Goal: Task Accomplishment & Management: Complete application form

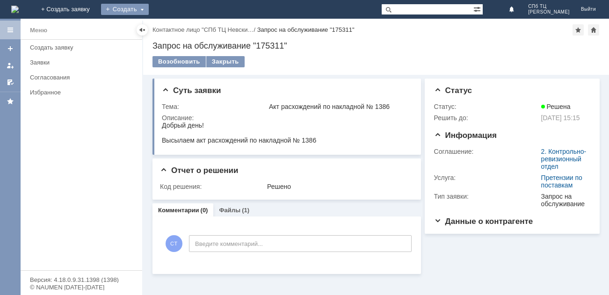
click at [149, 7] on div "Создать" at bounding box center [125, 9] width 48 height 11
click at [174, 28] on link "Заявка" at bounding box center [138, 27] width 71 height 11
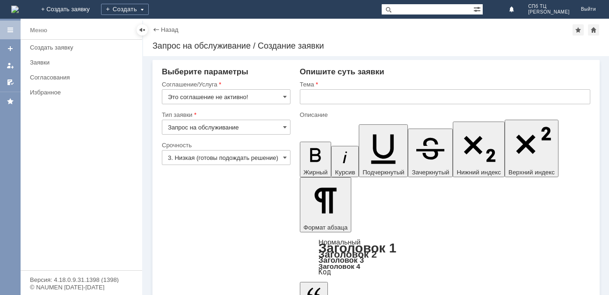
click at [285, 123] on input "Запрос на обслуживание" at bounding box center [226, 127] width 129 height 15
click at [285, 99] on span at bounding box center [285, 96] width 4 height 7
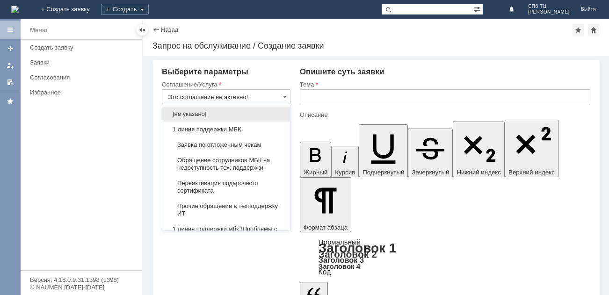
type input "Запрос на обслуживание"
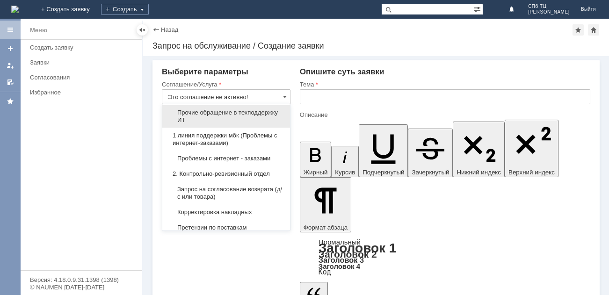
scroll to position [140, 0]
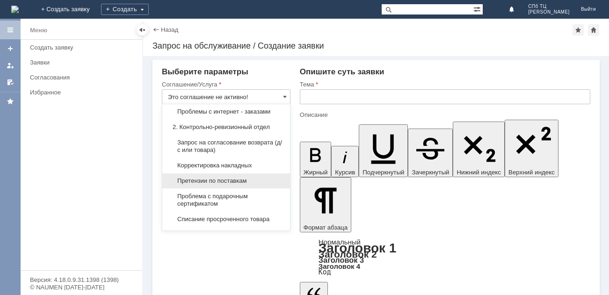
click at [230, 183] on span "Претензии по поставкам" at bounding box center [226, 180] width 116 height 7
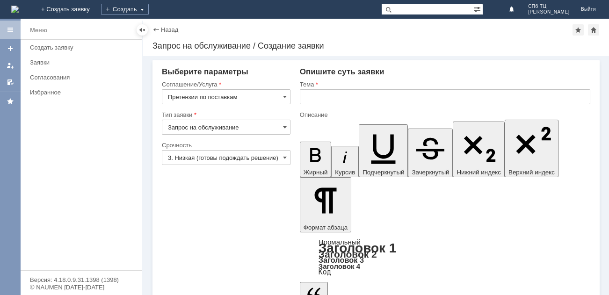
type input "Претензии по поставкам"
click at [283, 127] on span at bounding box center [285, 126] width 4 height 7
click at [233, 160] on span "Запрос на обслуживание" at bounding box center [226, 159] width 116 height 7
type input "Запрос на обслуживание"
click at [283, 155] on span at bounding box center [285, 157] width 4 height 7
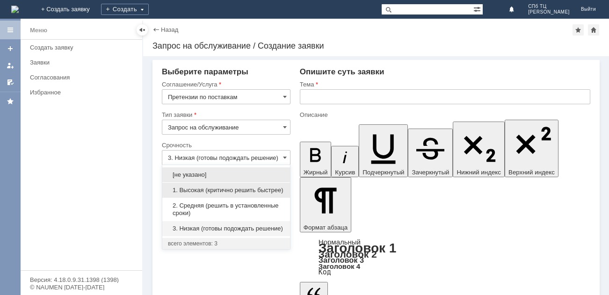
click at [197, 192] on span "1. Высокая (критично решить быстрее)" at bounding box center [226, 190] width 116 height 7
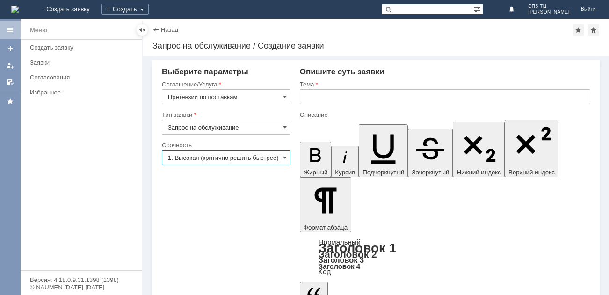
scroll to position [0, 1]
type input "1. Высокая (критично решить быстрее)"
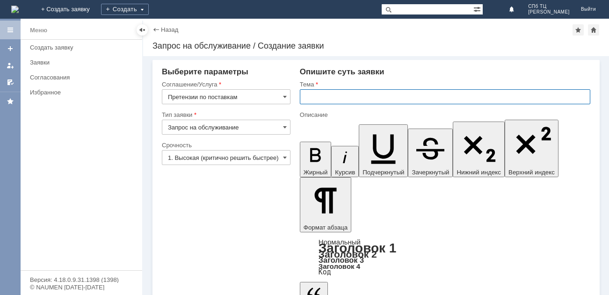
click at [323, 98] on input "text" at bounding box center [445, 96] width 290 height 15
type input "Акт расхождений"
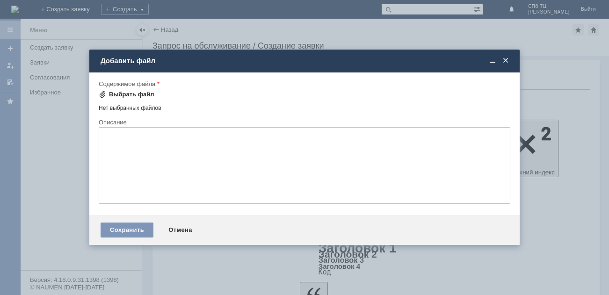
click at [103, 94] on span at bounding box center [102, 94] width 7 height 7
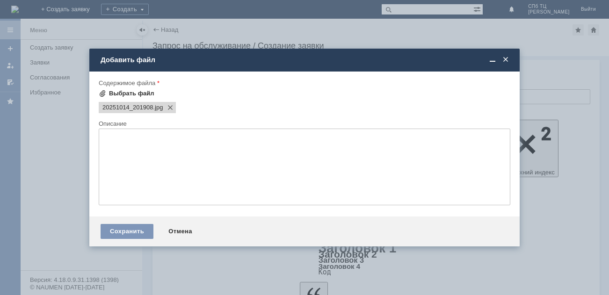
click at [103, 93] on span at bounding box center [102, 93] width 7 height 7
click at [131, 153] on textarea at bounding box center [305, 167] width 412 height 77
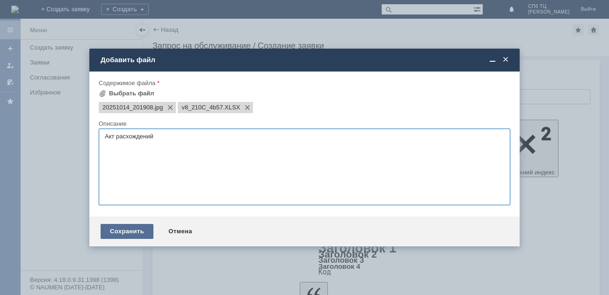
type textarea "Акт расхождений"
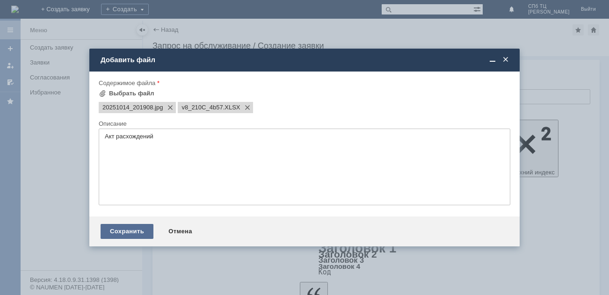
click at [136, 228] on div "Сохранить" at bounding box center [127, 231] width 53 height 15
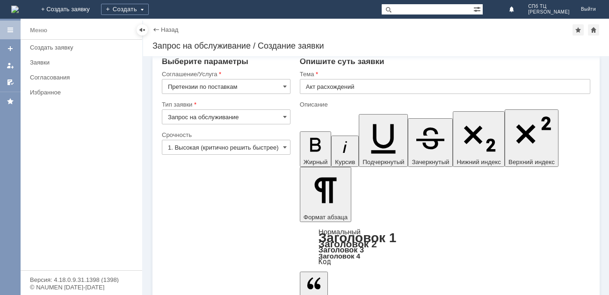
scroll to position [13, 0]
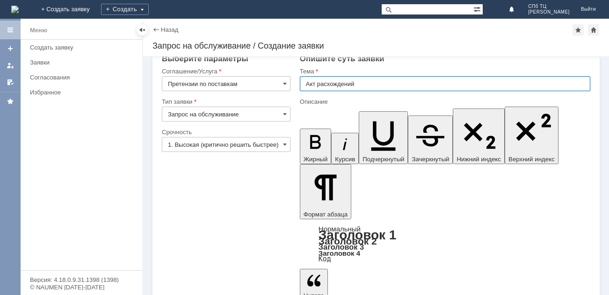
click at [375, 85] on input "Акт расхождений" at bounding box center [445, 83] width 290 height 15
type input "Акт расхождений № 1385"
